Goal: Task Accomplishment & Management: Complete application form

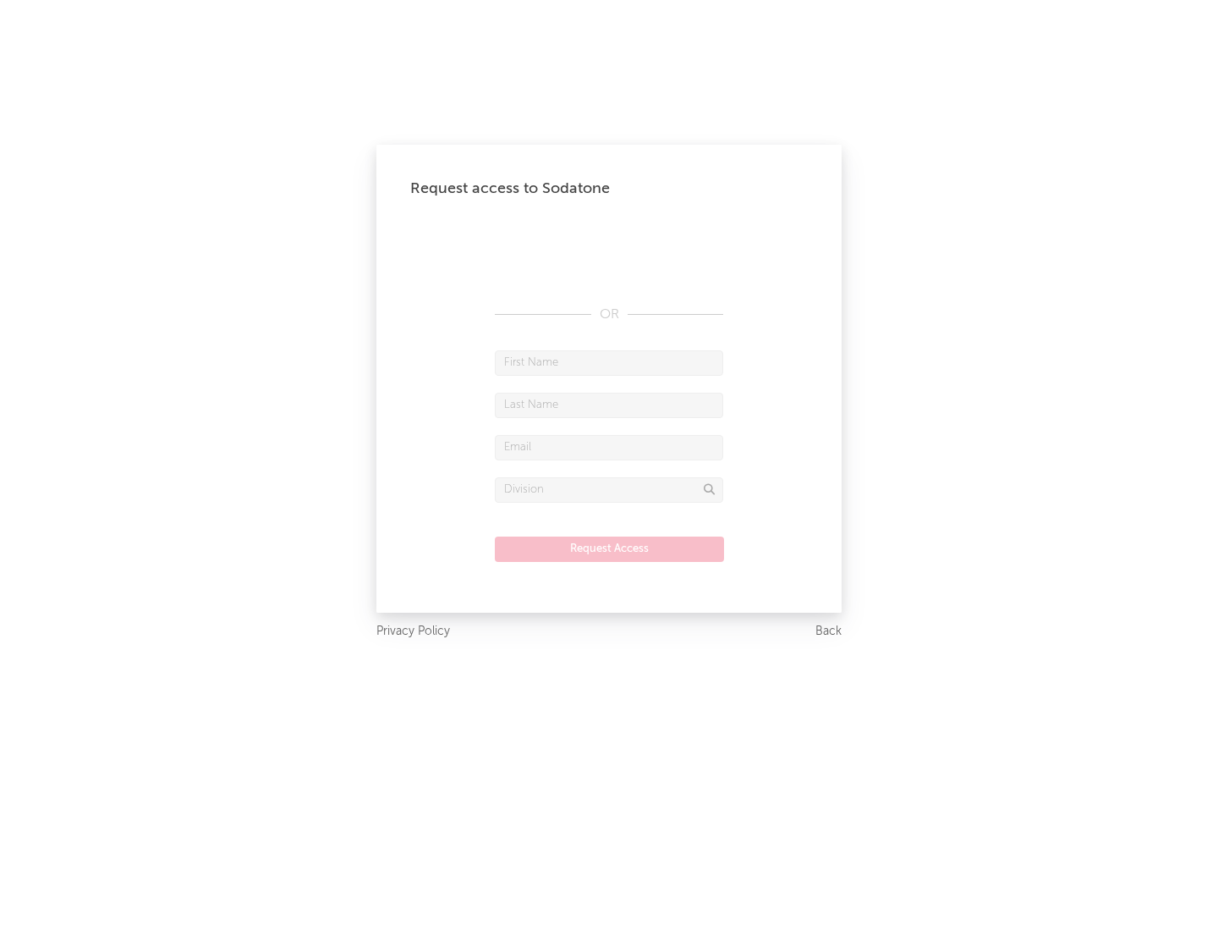
click at [609, 362] on input "text" at bounding box center [609, 362] width 228 height 25
type input "[PERSON_NAME]"
click at [609, 404] on input "text" at bounding box center [609, 405] width 228 height 25
type input "[PERSON_NAME]"
click at [609, 447] on input "text" at bounding box center [609, 447] width 228 height 25
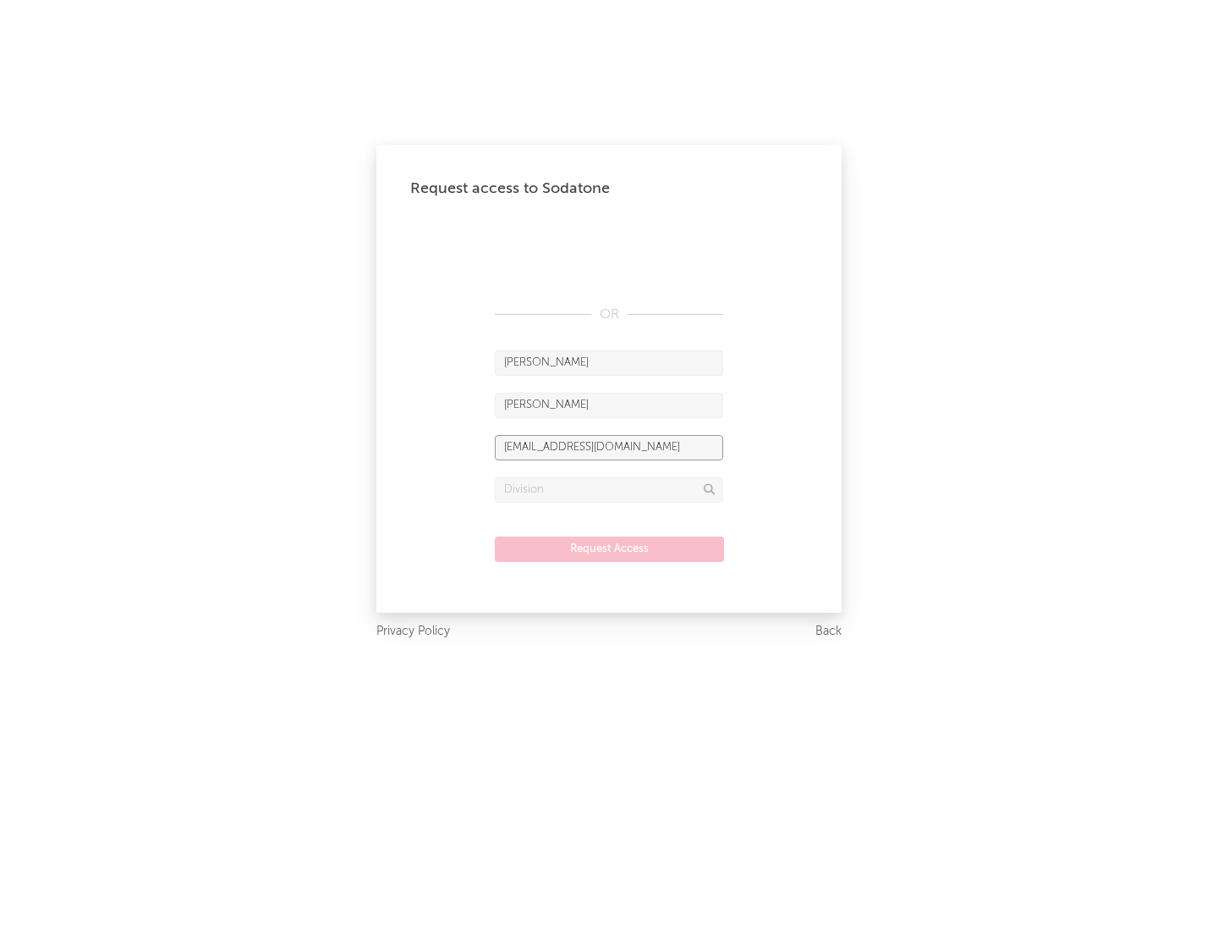
type input "[EMAIL_ADDRESS][DOMAIN_NAME]"
click at [609, 489] on input "text" at bounding box center [609, 489] width 228 height 25
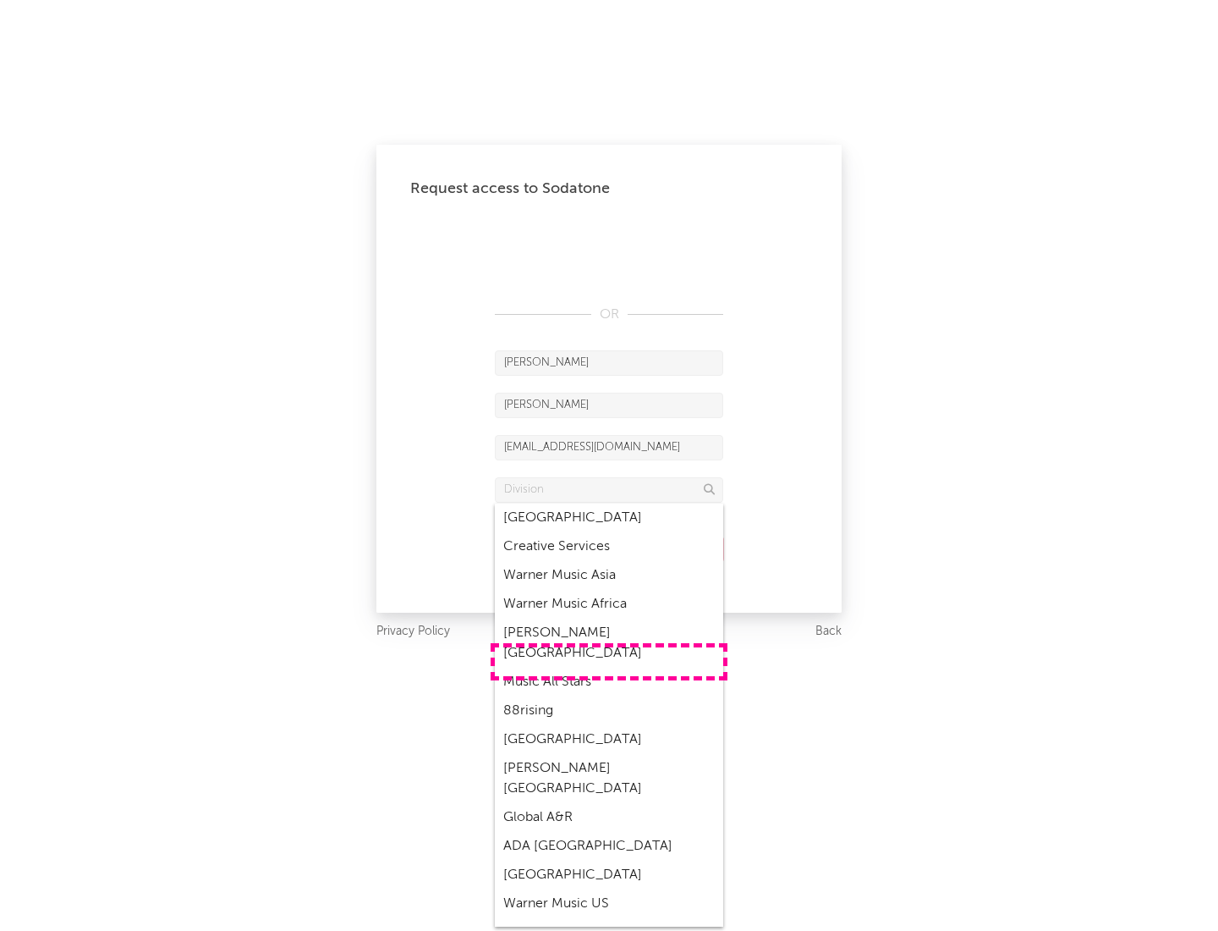
click at [609, 668] on div "Music All Stars" at bounding box center [609, 682] width 228 height 29
type input "Music All Stars"
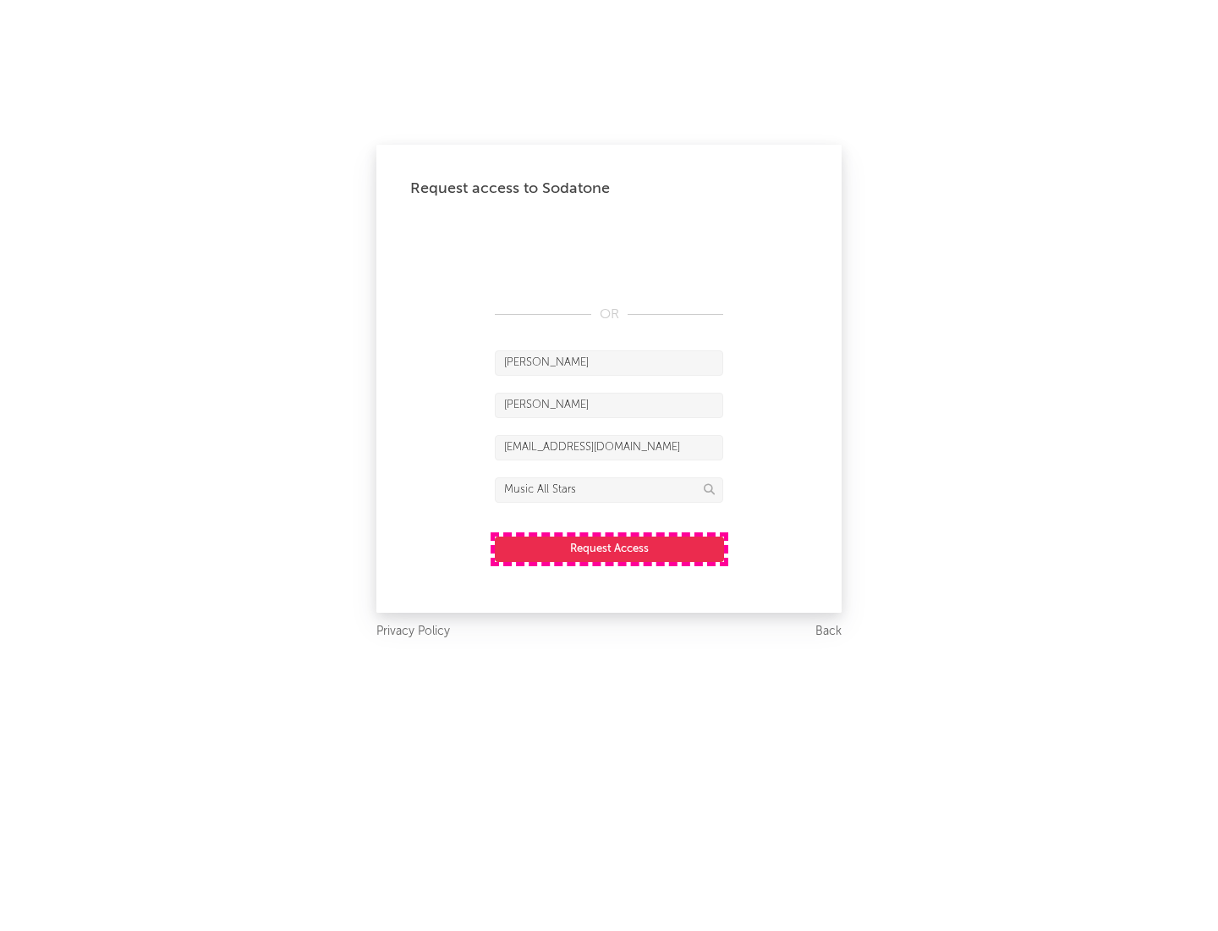
click at [609, 548] on button "Request Access" at bounding box center [609, 548] width 229 height 25
